Goal: Book appointment/travel/reservation

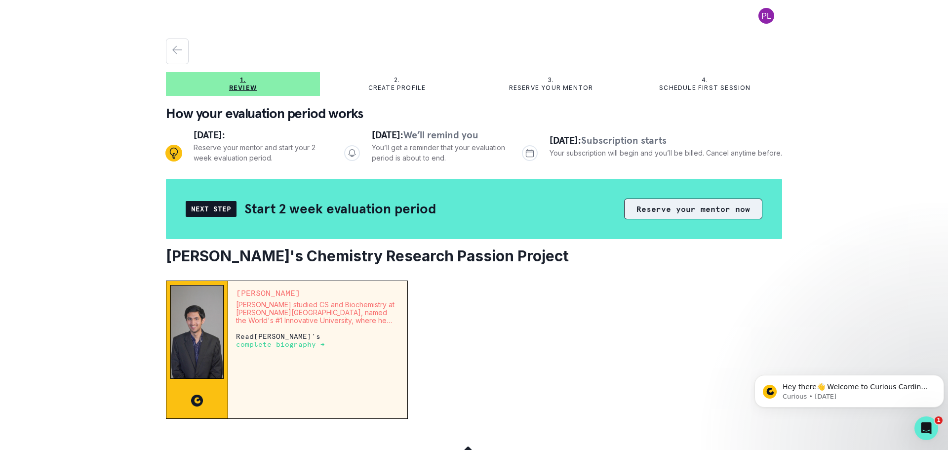
click at [678, 212] on button "Reserve your mentor now" at bounding box center [693, 209] width 138 height 21
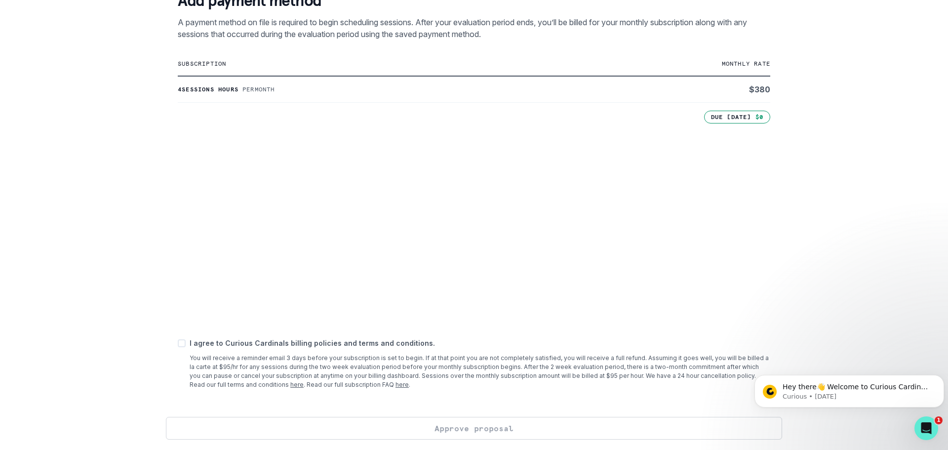
scroll to position [202, 0]
click at [183, 341] on span at bounding box center [182, 342] width 8 height 8
click at [178, 341] on input "checkbox" at bounding box center [177, 341] width 0 height 0
checkbox input "true"
click at [588, 425] on button "Approve proposal" at bounding box center [474, 426] width 616 height 23
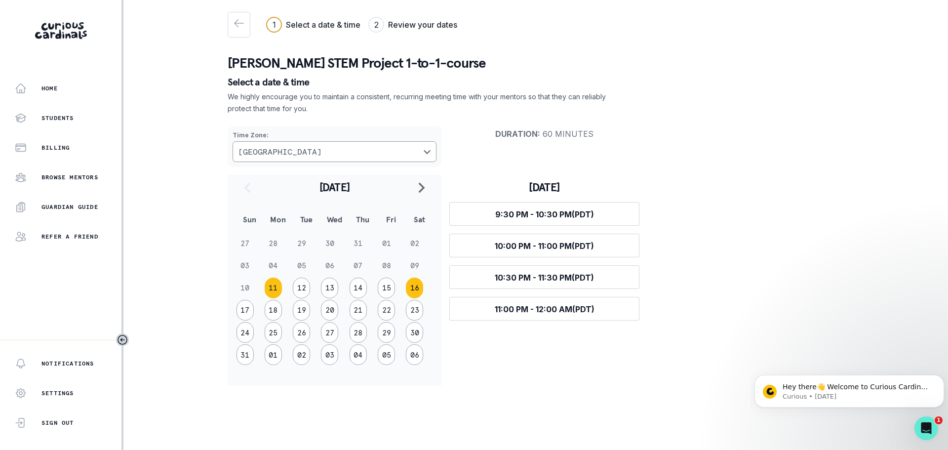
click at [411, 293] on button "16" at bounding box center [414, 288] width 17 height 21
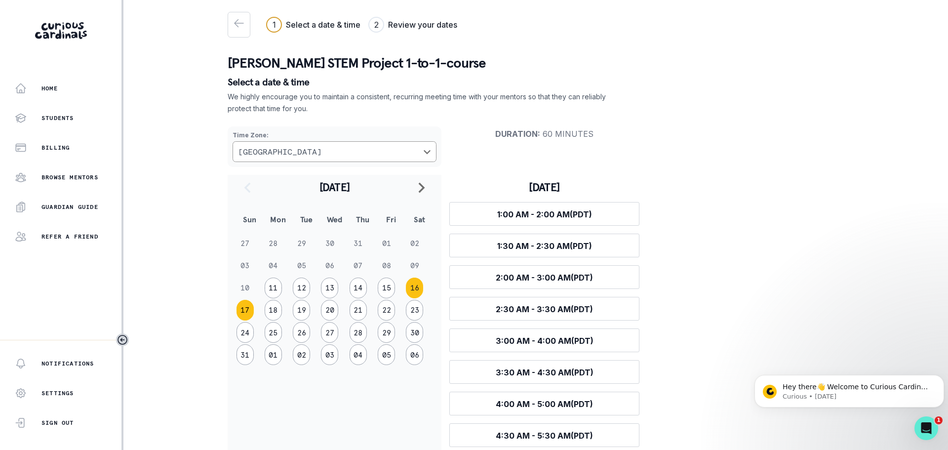
click at [244, 313] on button "17" at bounding box center [245, 310] width 17 height 21
click at [410, 287] on button "16" at bounding box center [414, 288] width 17 height 21
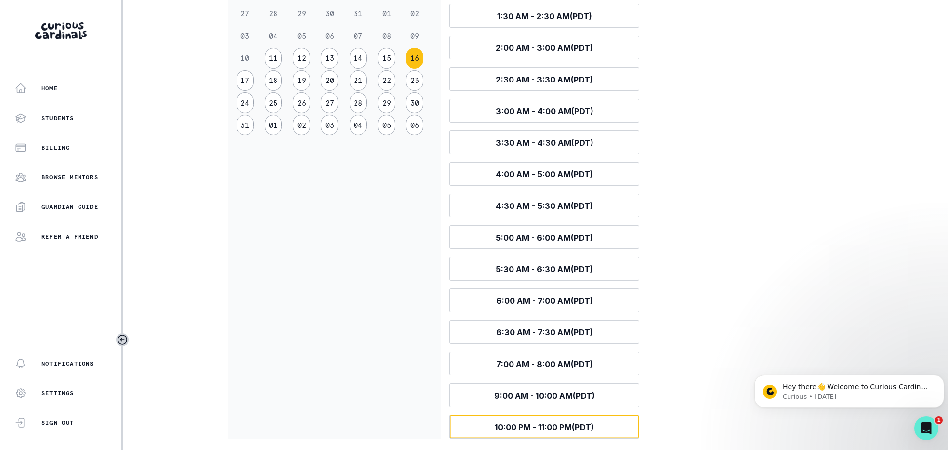
scroll to position [230, 0]
click at [249, 83] on button "17" at bounding box center [245, 80] width 17 height 21
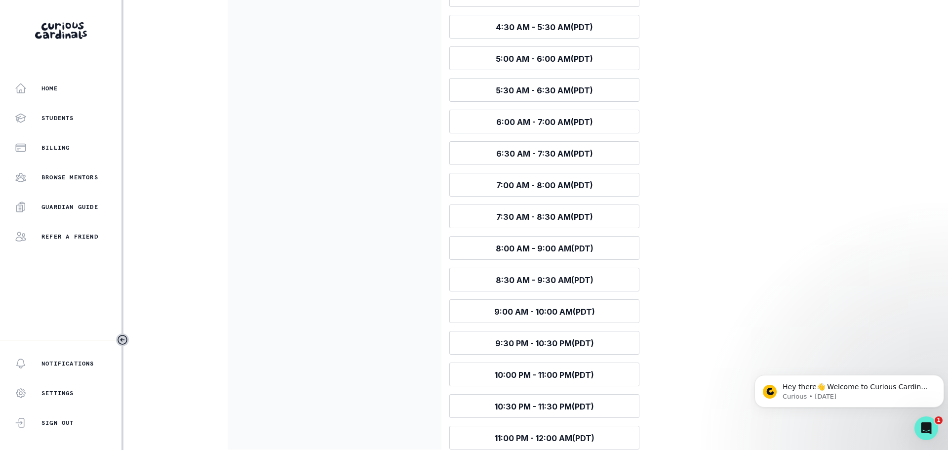
scroll to position [483, 0]
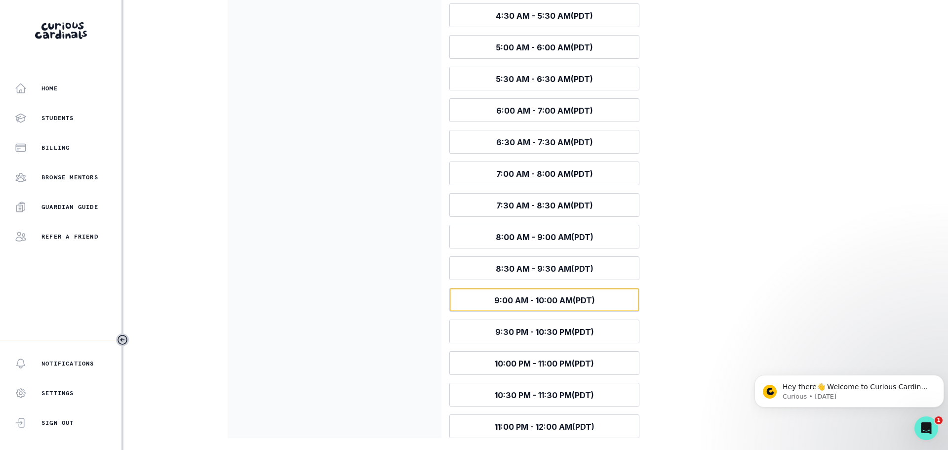
click at [591, 304] on span "9:00 AM - 10:00 AM (PDT)" at bounding box center [544, 300] width 101 height 10
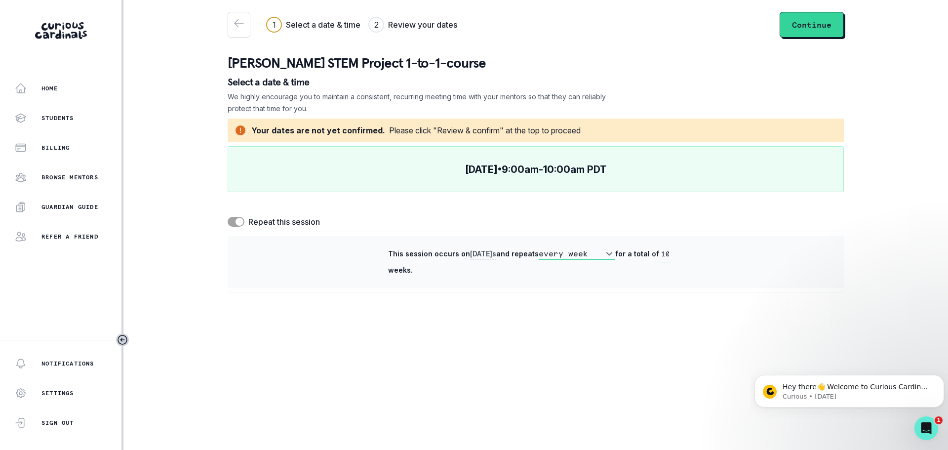
scroll to position [0, 0]
click at [814, 26] on button "Continue" at bounding box center [812, 25] width 64 height 26
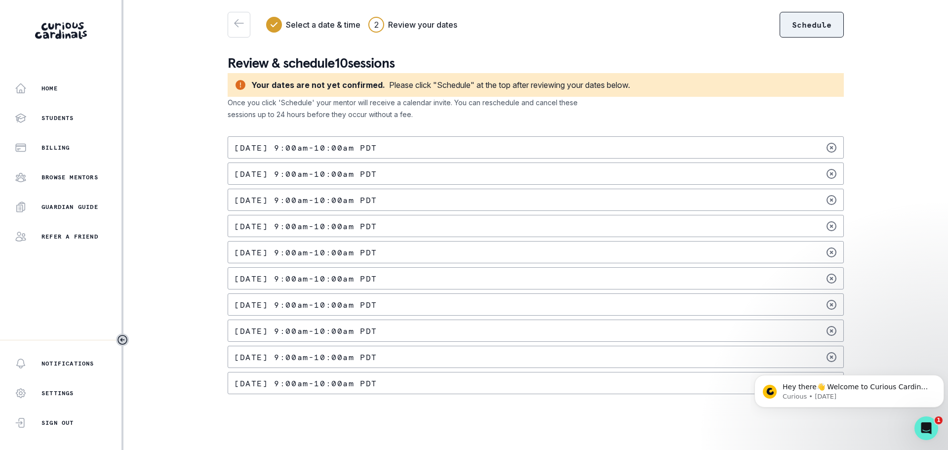
click at [822, 28] on button "Schedule" at bounding box center [812, 25] width 64 height 26
